Goal: Understand process/instructions

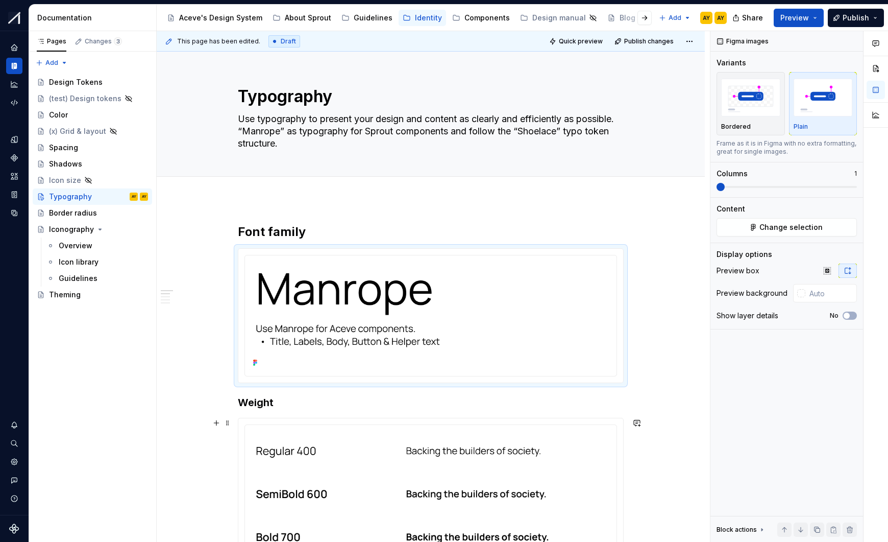
scroll to position [152, 0]
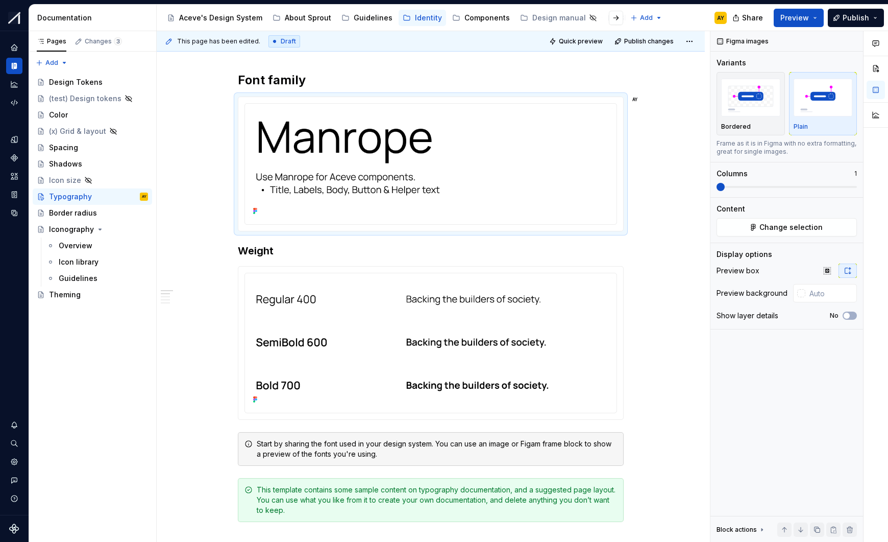
type textarea "*"
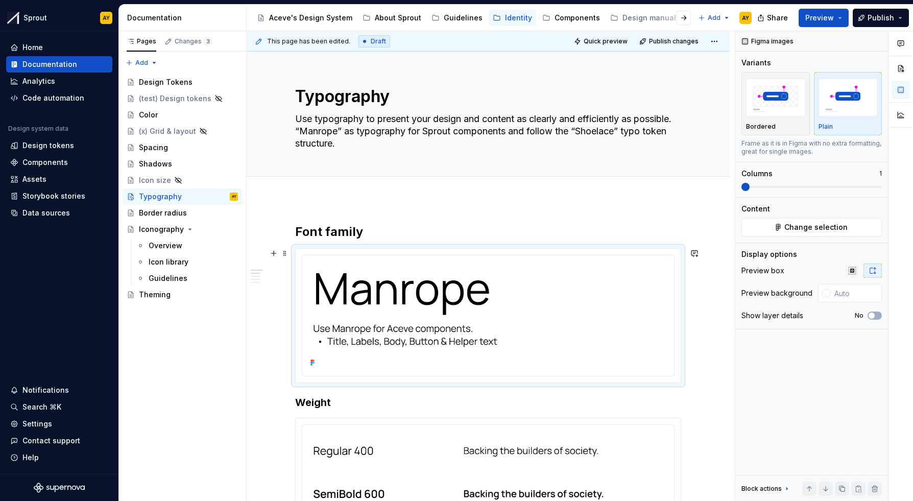
scroll to position [152, 0]
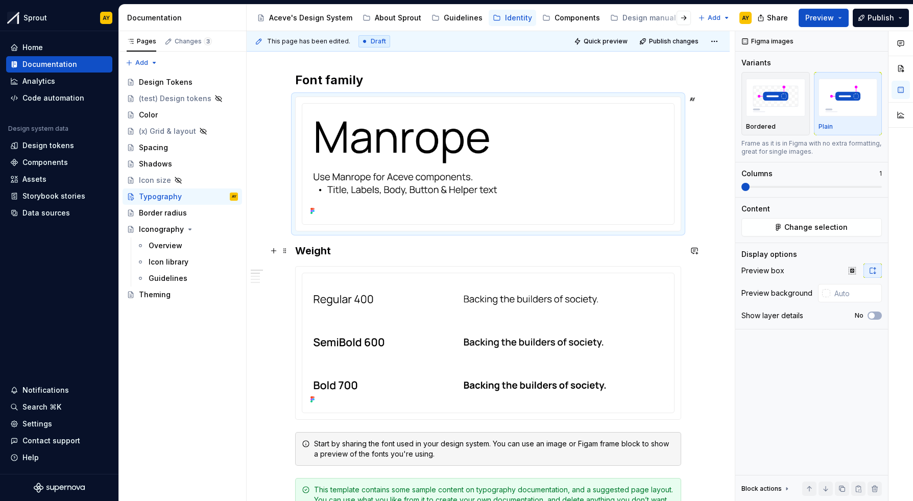
click at [321, 249] on h3 "Weight" at bounding box center [488, 251] width 386 height 14
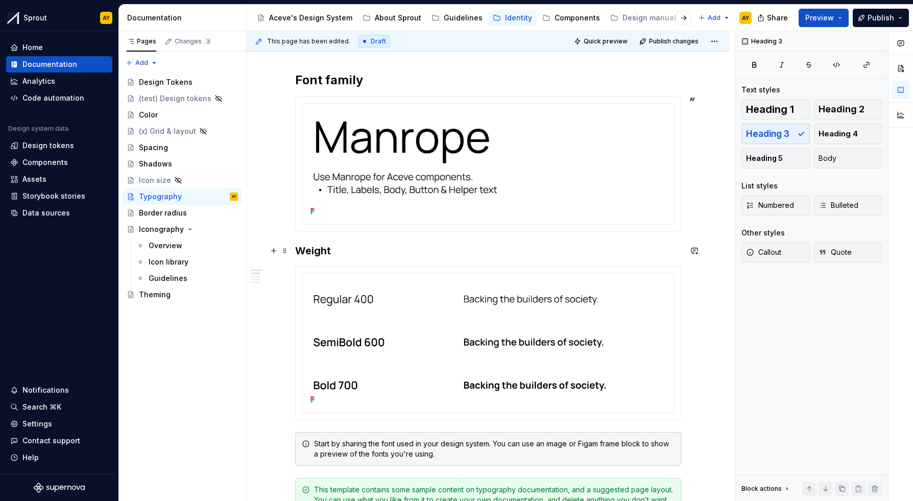
click at [298, 251] on h3 "Weight" at bounding box center [488, 251] width 386 height 14
click at [362, 246] on h3 "Font-weight" at bounding box center [488, 251] width 386 height 14
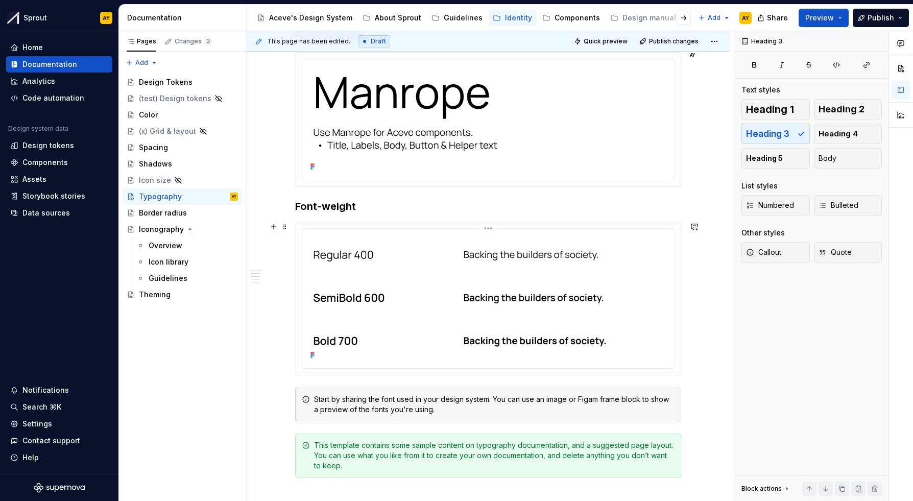
scroll to position [283, 0]
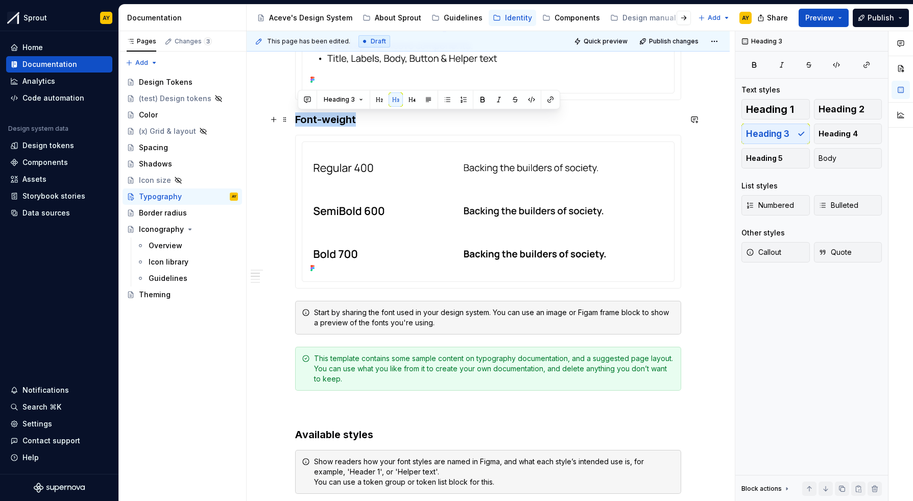
drag, startPoint x: 298, startPoint y: 117, endPoint x: 397, endPoint y: 126, distance: 99.4
click at [399, 126] on h3 "Font-weight" at bounding box center [488, 119] width 386 height 14
click at [385, 122] on h3 "Font-weight" at bounding box center [488, 119] width 386 height 14
click at [275, 119] on button "button" at bounding box center [274, 119] width 14 height 14
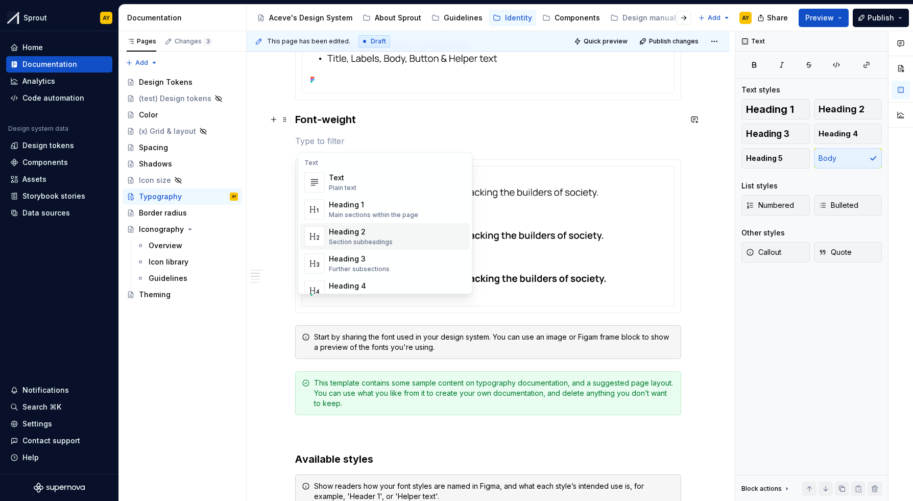
click at [347, 260] on div "Heading 3" at bounding box center [359, 259] width 61 height 10
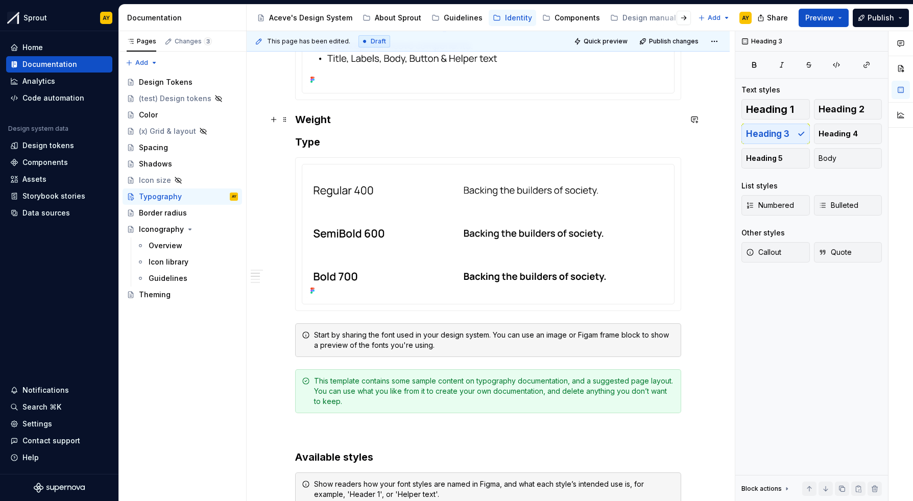
click at [299, 119] on h3 "Weight" at bounding box center [488, 119] width 386 height 14
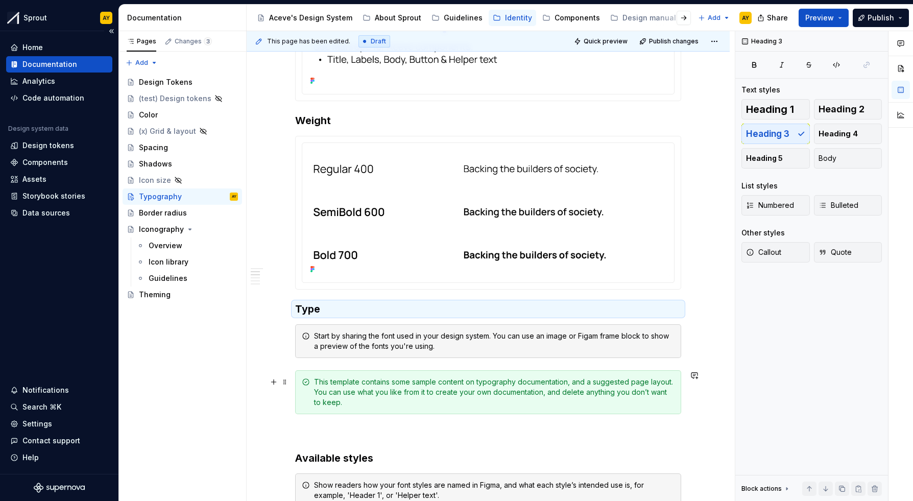
scroll to position [227, 0]
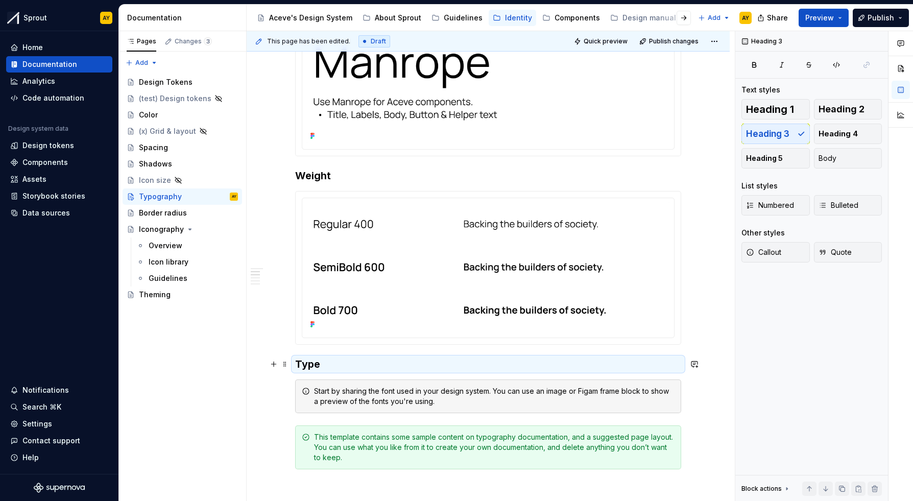
drag, startPoint x: 327, startPoint y: 364, endPoint x: 321, endPoint y: 364, distance: 6.1
click at [327, 364] on h3 "Type" at bounding box center [488, 364] width 386 height 14
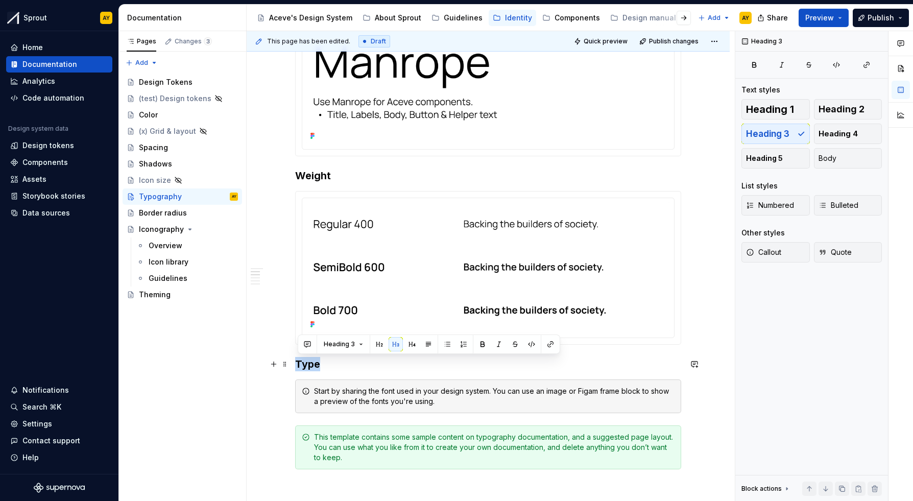
click at [336, 365] on h3 "Type" at bounding box center [488, 364] width 386 height 14
type textarea "*"
click at [304, 365] on h3 "Type & How to use" at bounding box center [488, 364] width 386 height 14
click at [300, 174] on h3 "Weight" at bounding box center [488, 175] width 386 height 14
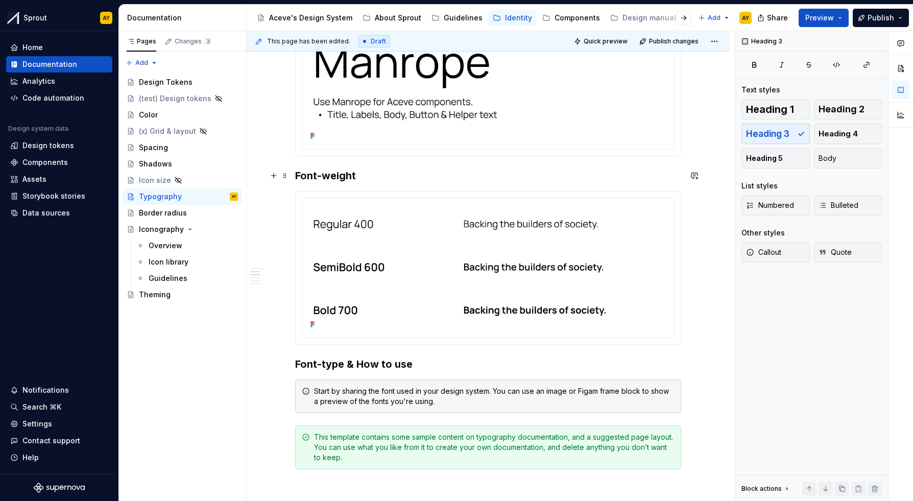
click at [373, 176] on h3 "Font-weight" at bounding box center [488, 175] width 386 height 14
click at [288, 366] on span at bounding box center [285, 364] width 8 height 14
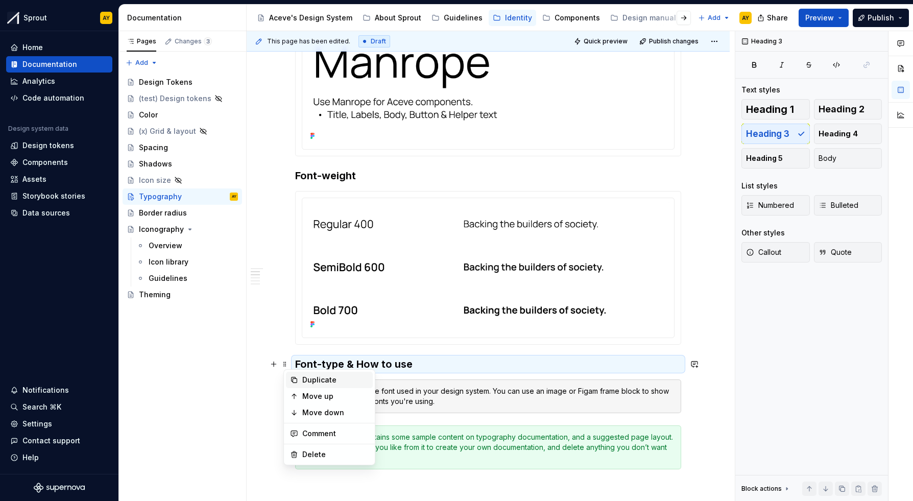
click at [308, 375] on div "Duplicate" at bounding box center [335, 380] width 66 height 10
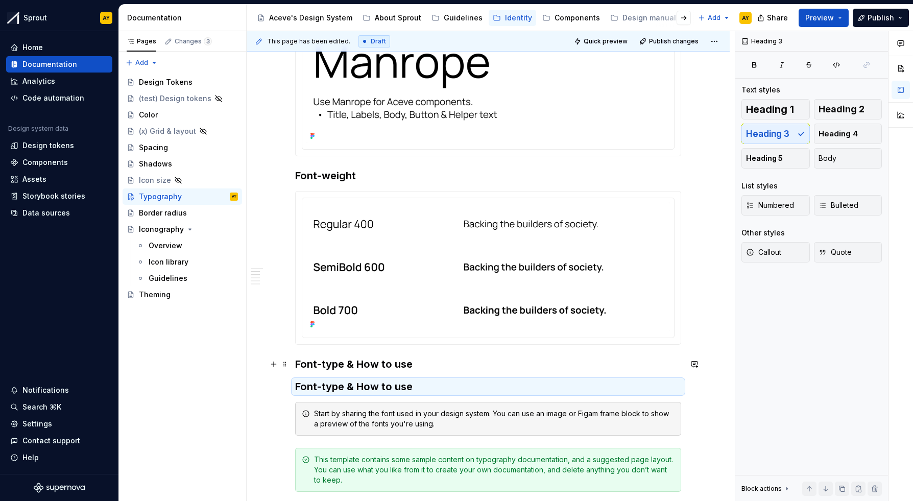
click at [377, 369] on h3 "Font-type & How to use" at bounding box center [488, 364] width 386 height 14
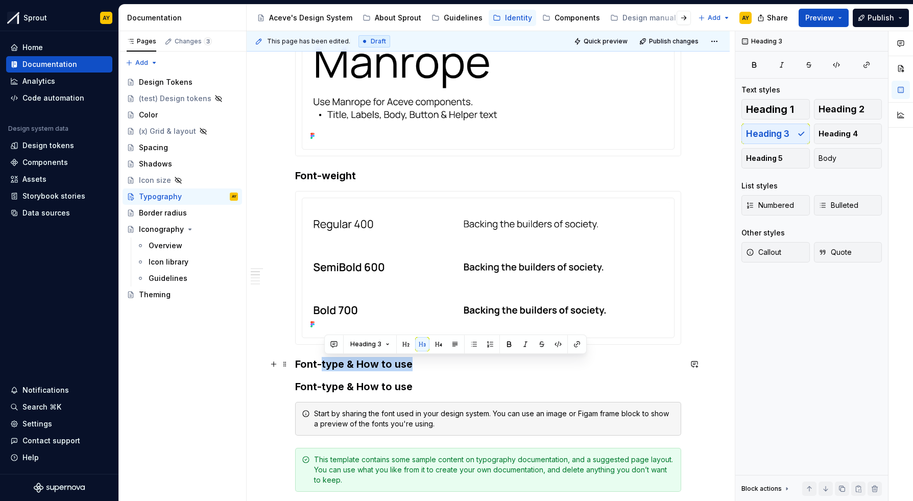
drag, startPoint x: 329, startPoint y: 365, endPoint x: 415, endPoint y: 366, distance: 85.8
click at [415, 366] on h3 "Font-type & How to use" at bounding box center [488, 364] width 386 height 14
